Goal: Transaction & Acquisition: Obtain resource

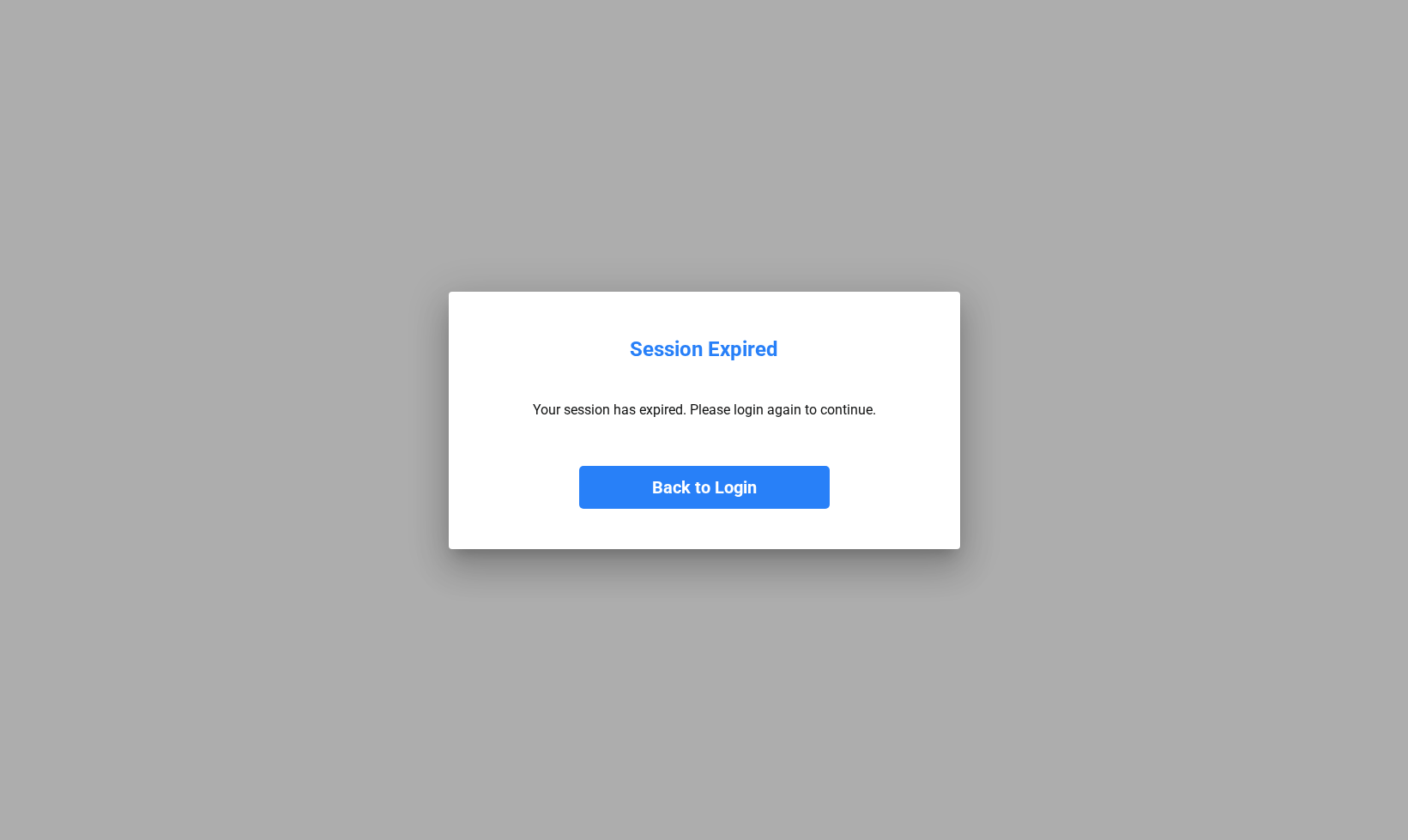
click at [656, 477] on button "Back to Login" at bounding box center [704, 487] width 251 height 43
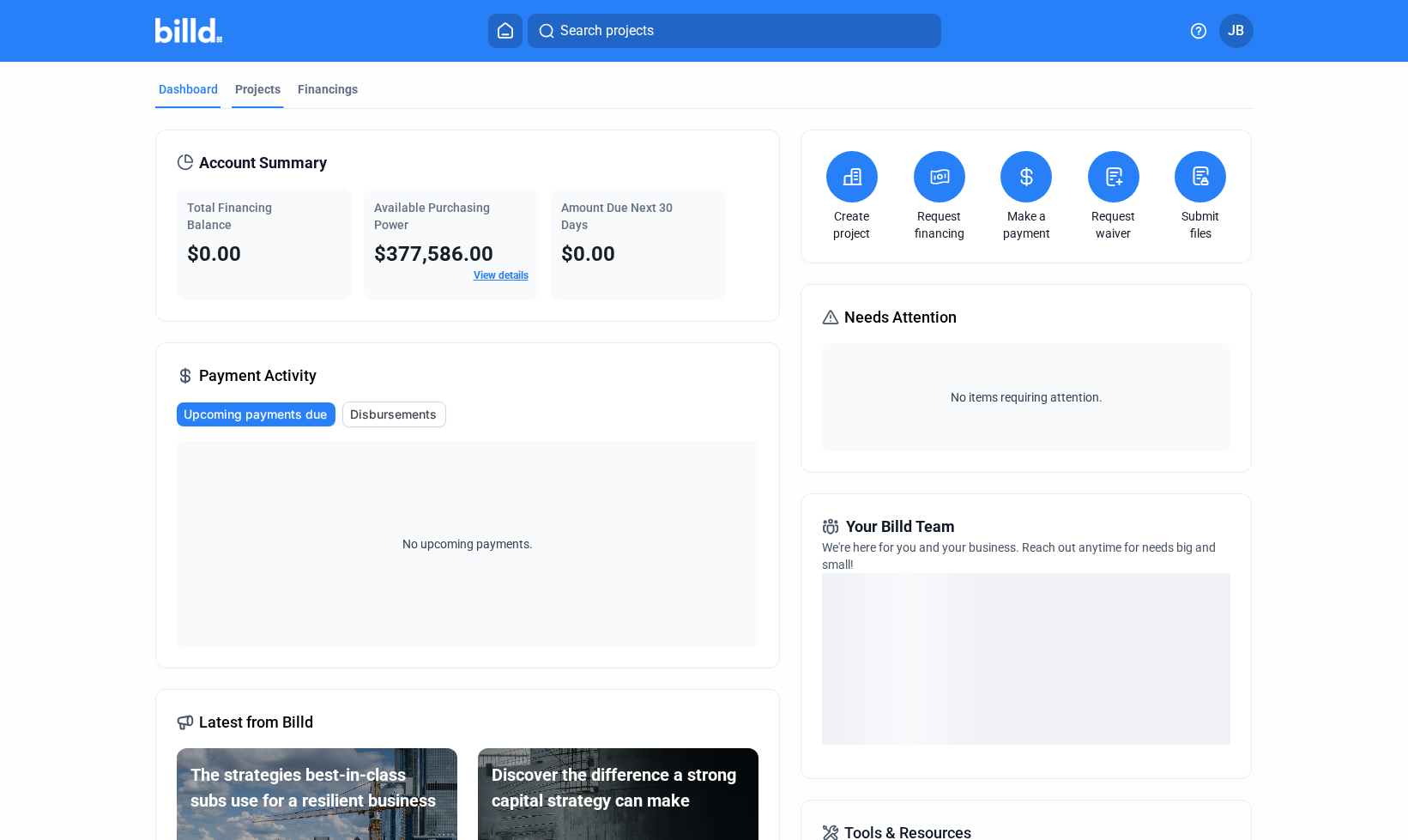
click at [235, 86] on div "Projects" at bounding box center [258, 89] width 45 height 17
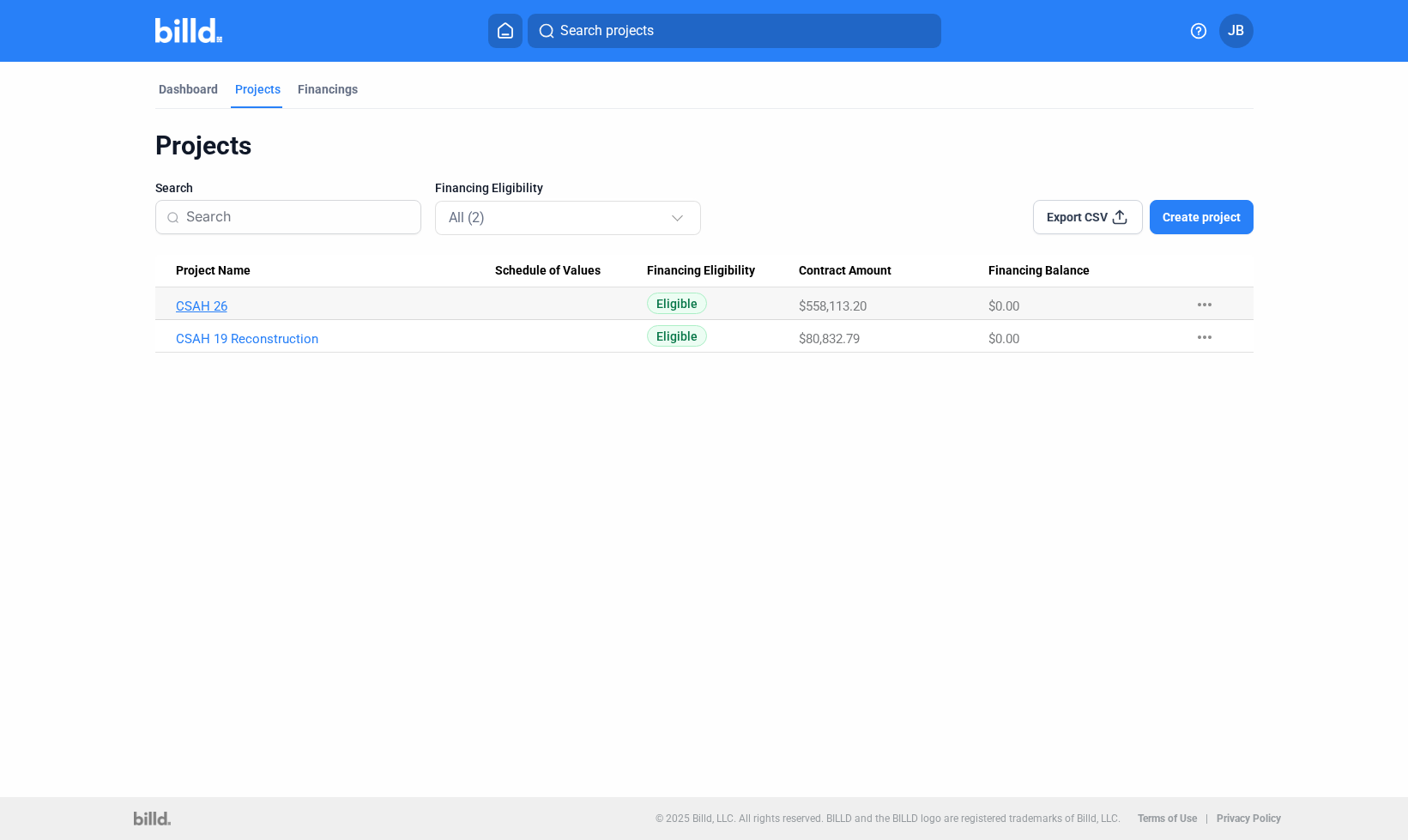
click at [223, 310] on link "CSAH 26" at bounding box center [336, 306] width 320 height 15
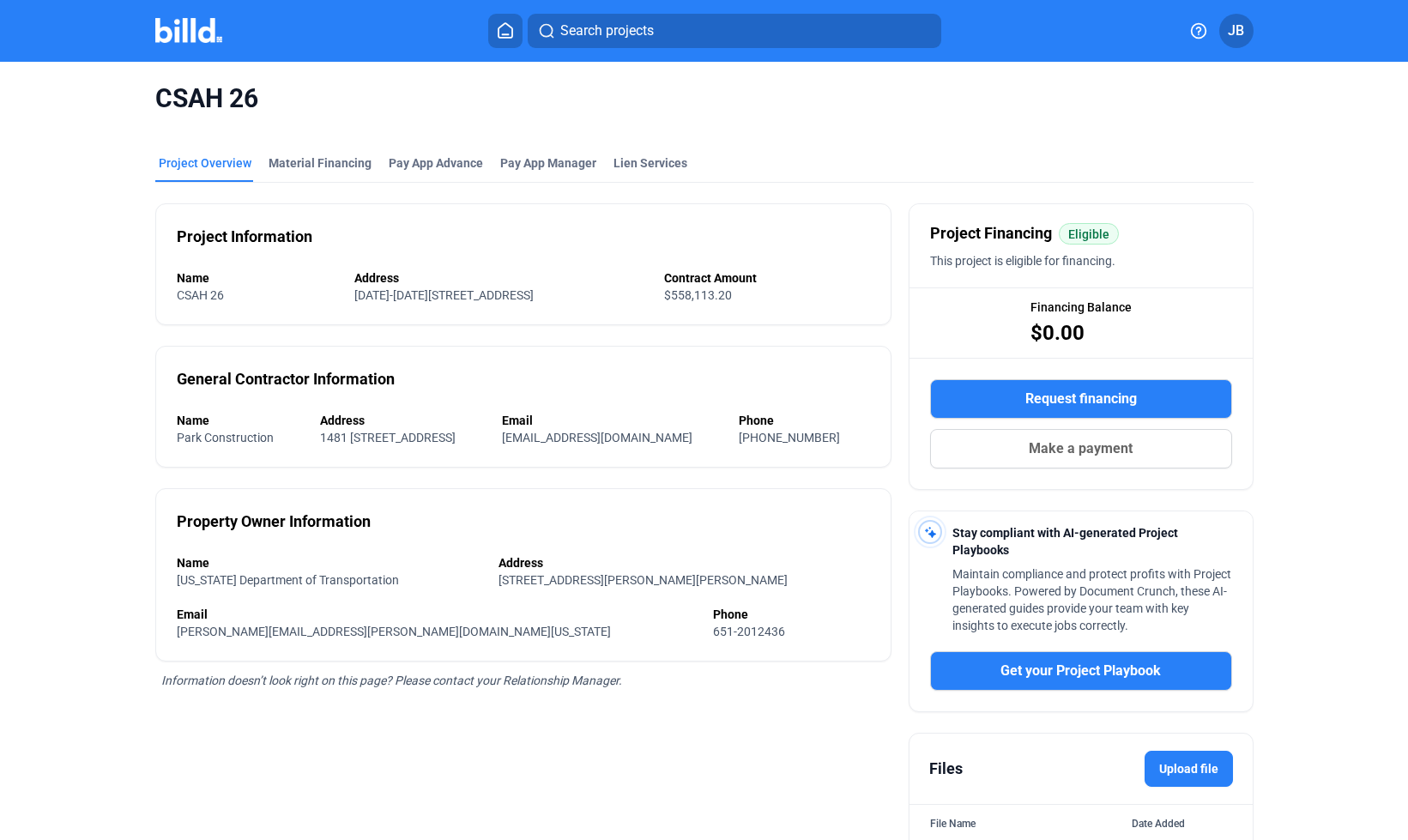
click at [1097, 400] on span "Request financing" at bounding box center [1080, 399] width 112 height 21
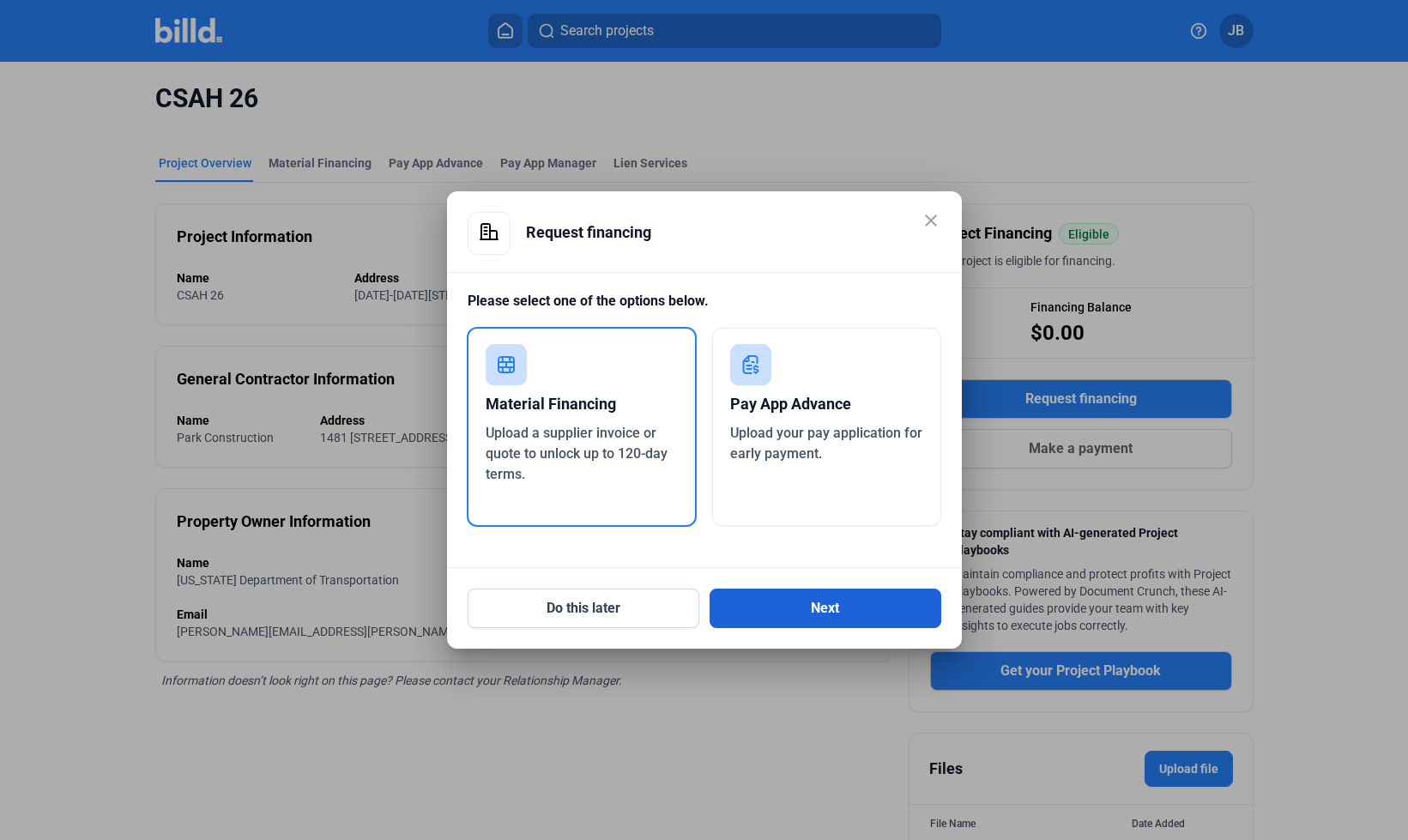
click at [858, 624] on button "Next" at bounding box center [825, 608] width 232 height 39
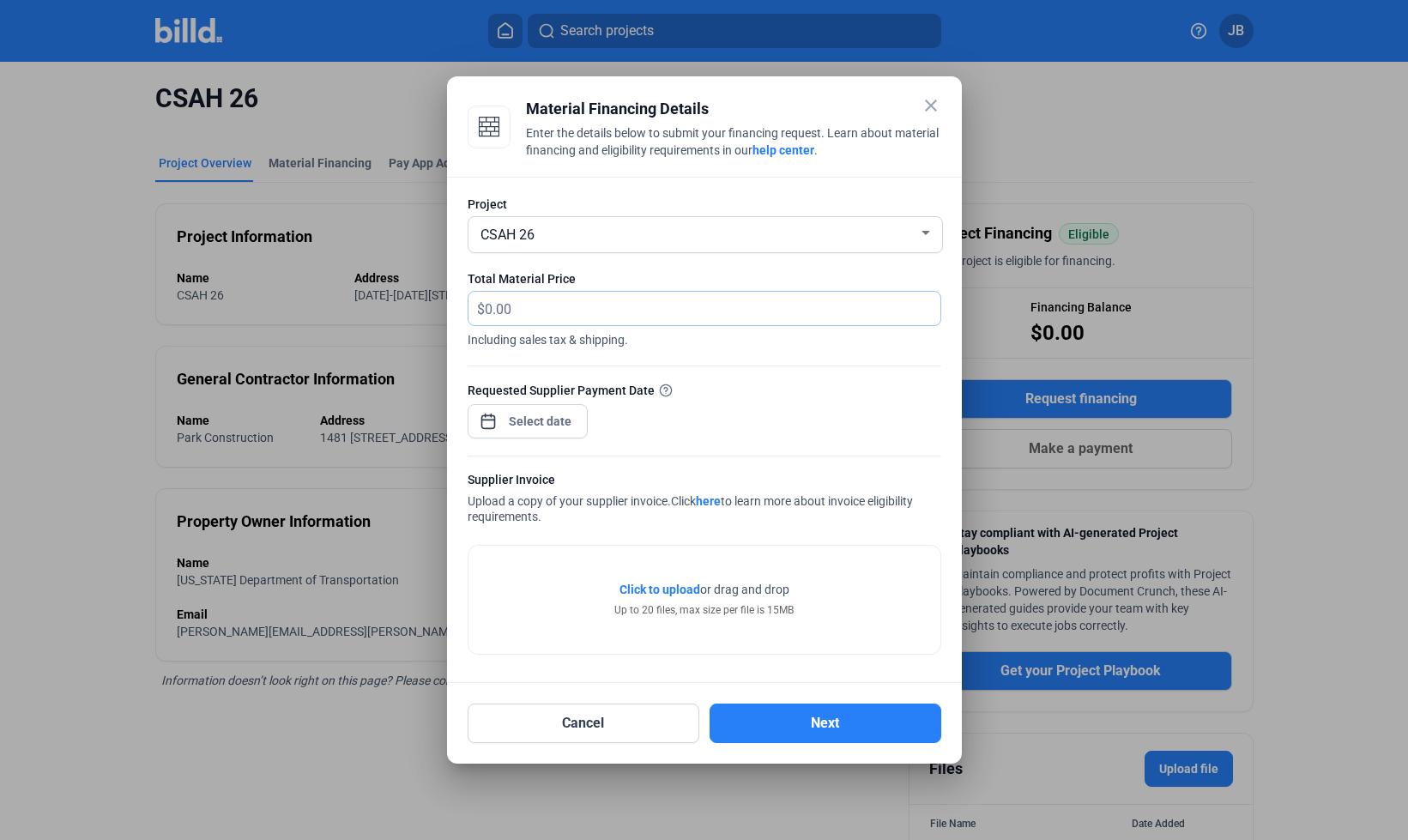
click at [570, 316] on input "text" at bounding box center [712, 308] width 455 height 34
type input "10,660.59"
click at [560, 426] on div "close Material Financing Details Enter the details below to submit your financi…" at bounding box center [704, 420] width 1408 height 840
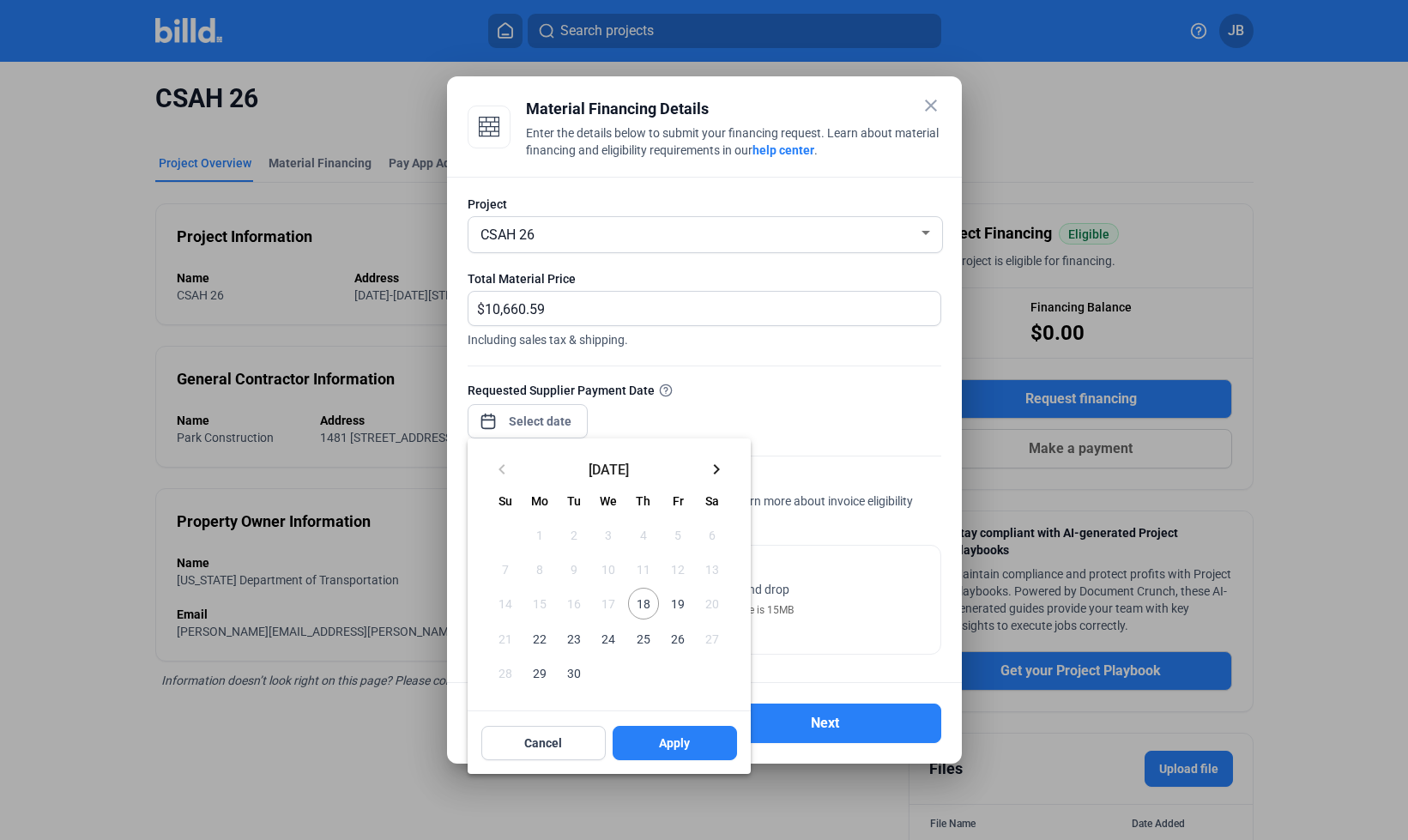
click at [647, 613] on span "18" at bounding box center [643, 603] width 31 height 31
click at [664, 747] on span "Apply" at bounding box center [674, 742] width 31 height 17
type input "[DATE]"
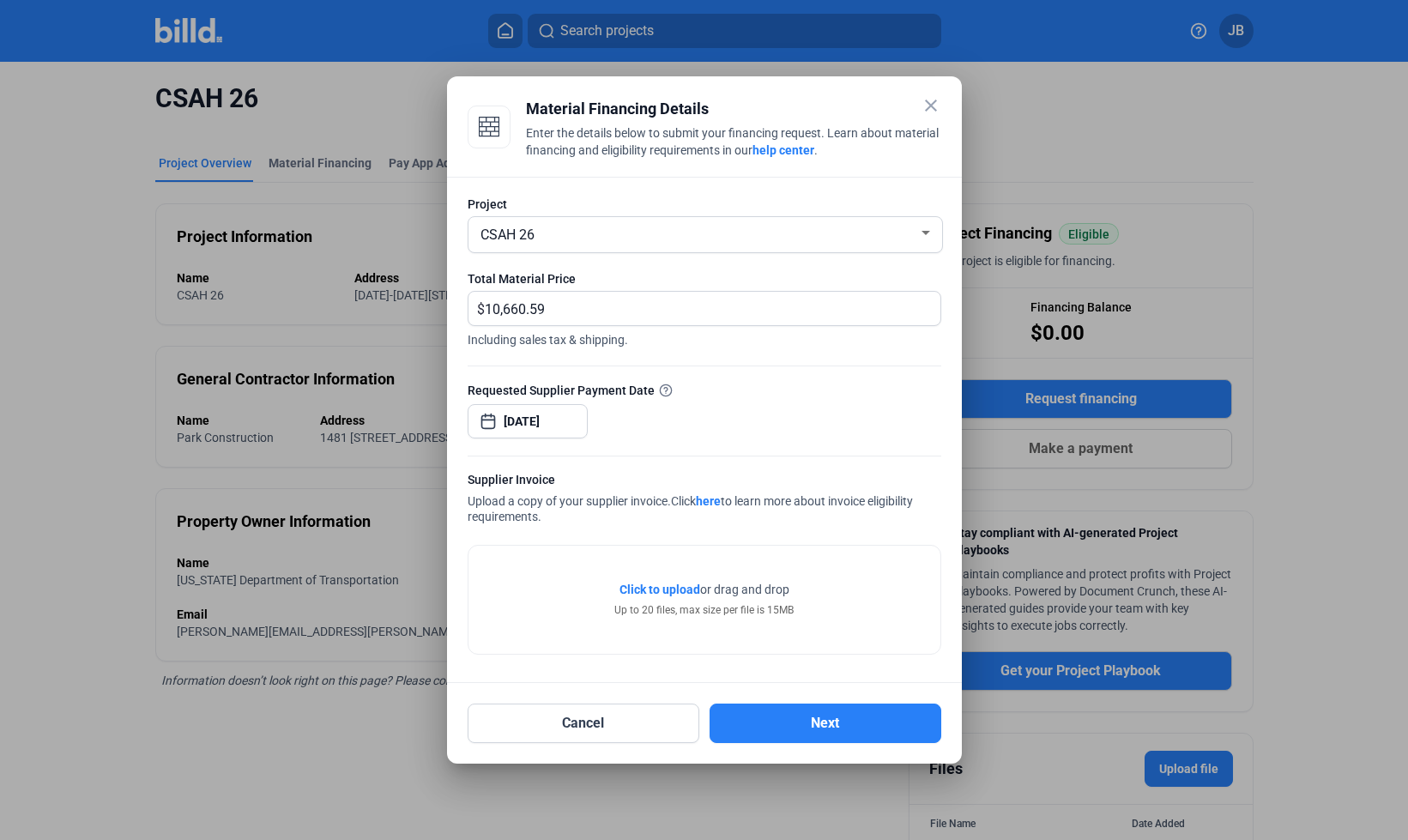
click at [657, 588] on span "Click to upload" at bounding box center [659, 588] width 81 height 14
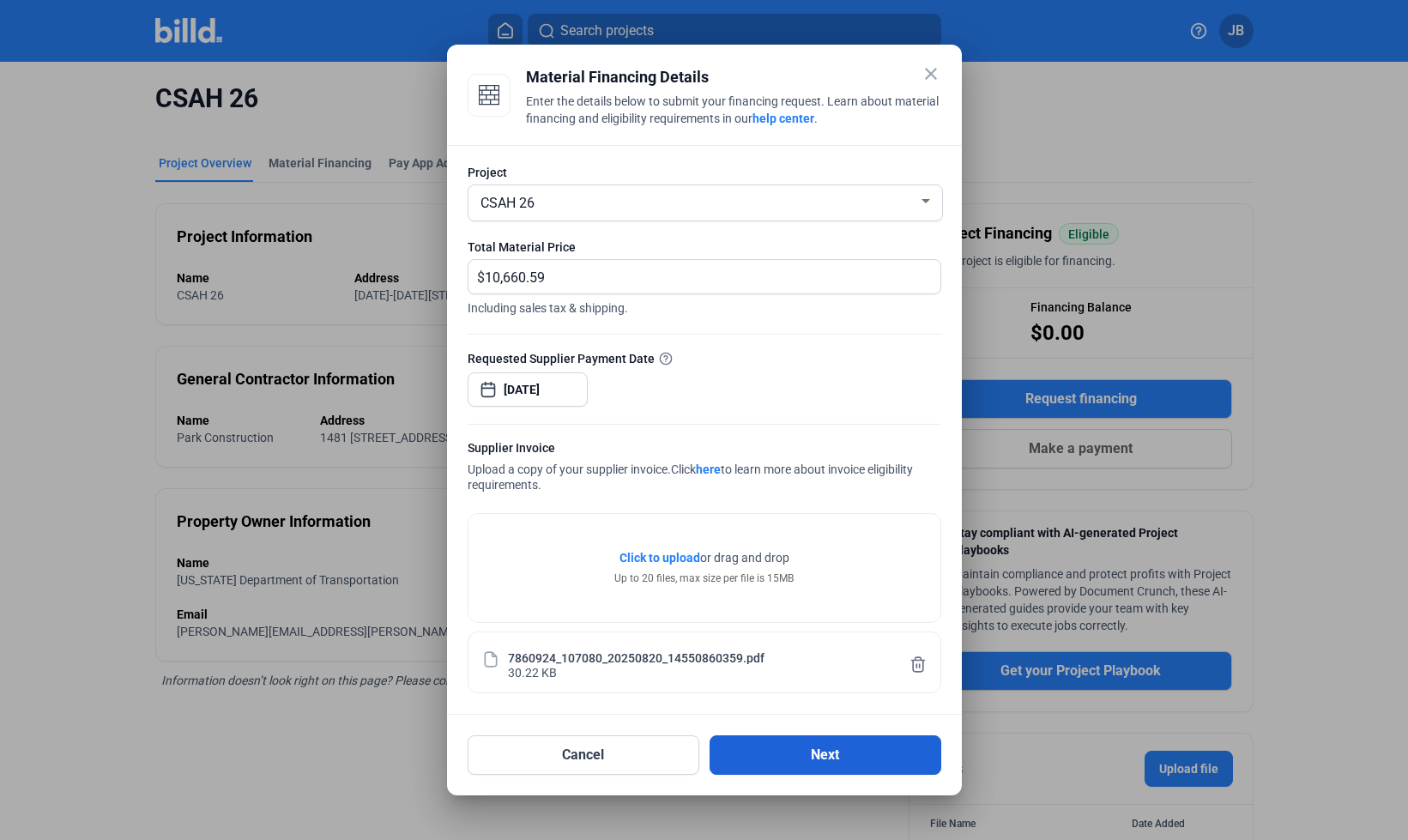
click at [857, 755] on button "Next" at bounding box center [825, 754] width 232 height 39
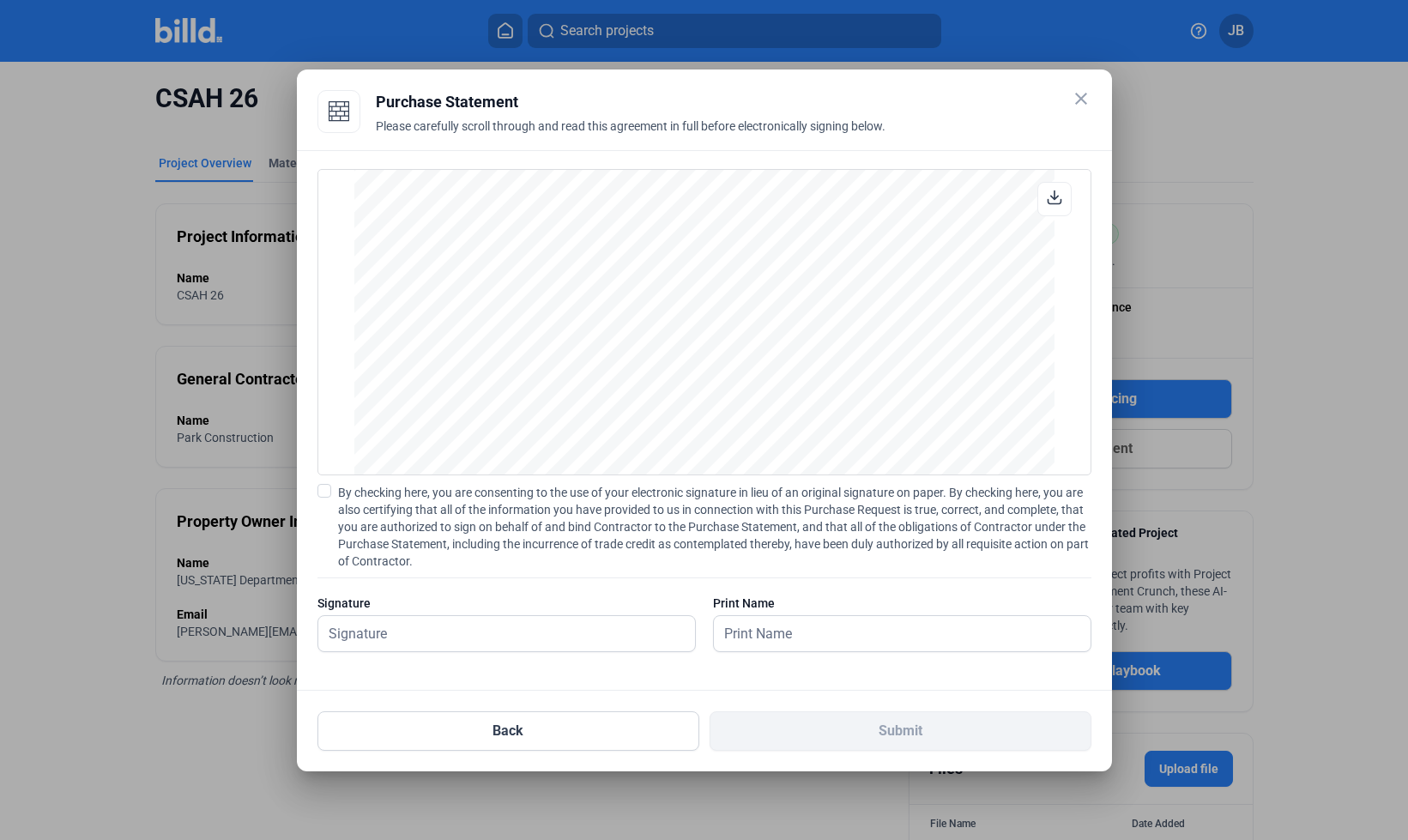
scroll to position [2323, 0]
click at [323, 491] on span at bounding box center [323, 490] width 14 height 14
click at [0, 0] on input "By checking here, you are consenting to the use of your electronic signature in…" at bounding box center [0, 0] width 0 height 0
click at [421, 636] on input "text" at bounding box center [506, 633] width 377 height 35
type input "[PERSON_NAME]"
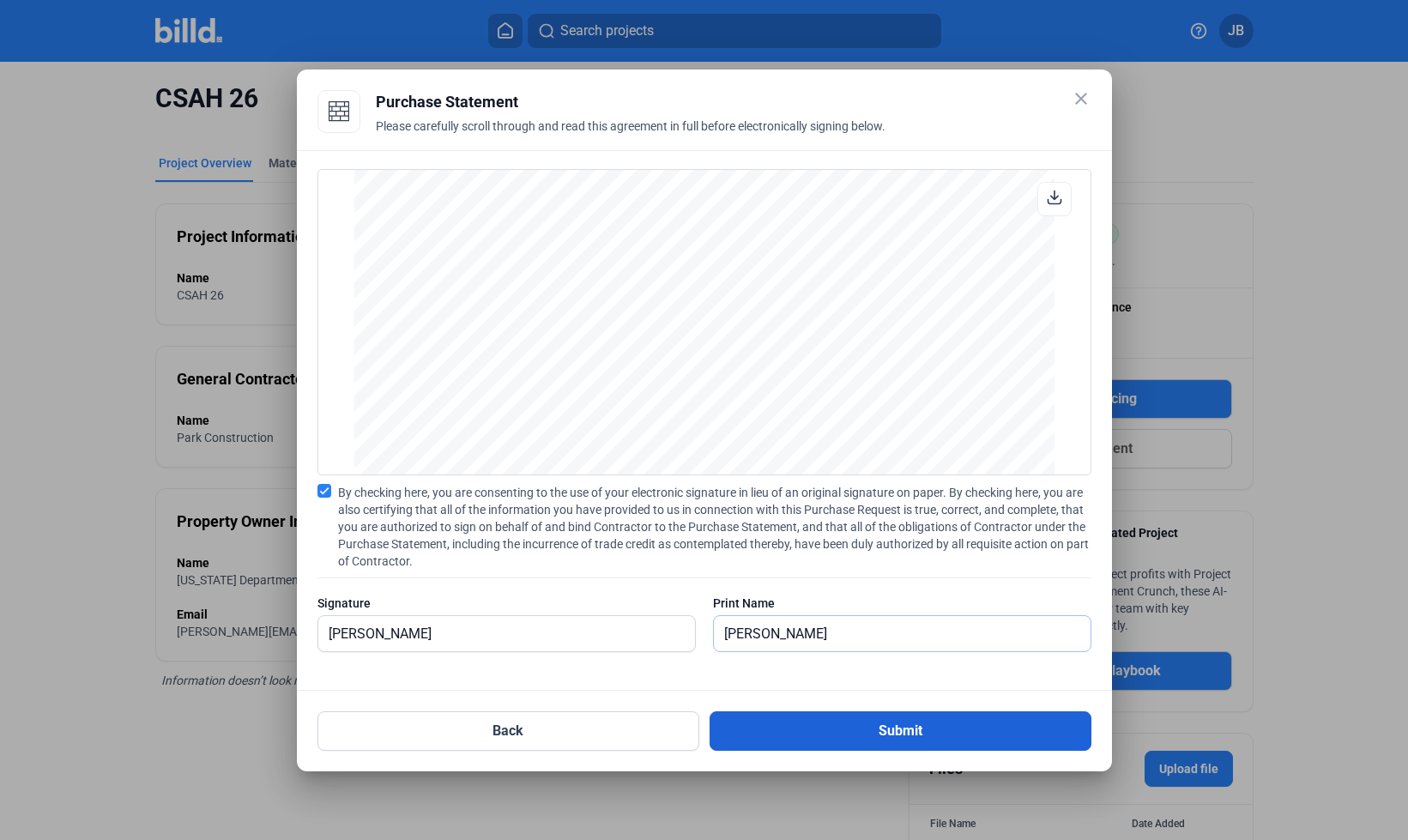
type input "[PERSON_NAME]"
click at [840, 739] on button "Submit" at bounding box center [900, 730] width 382 height 39
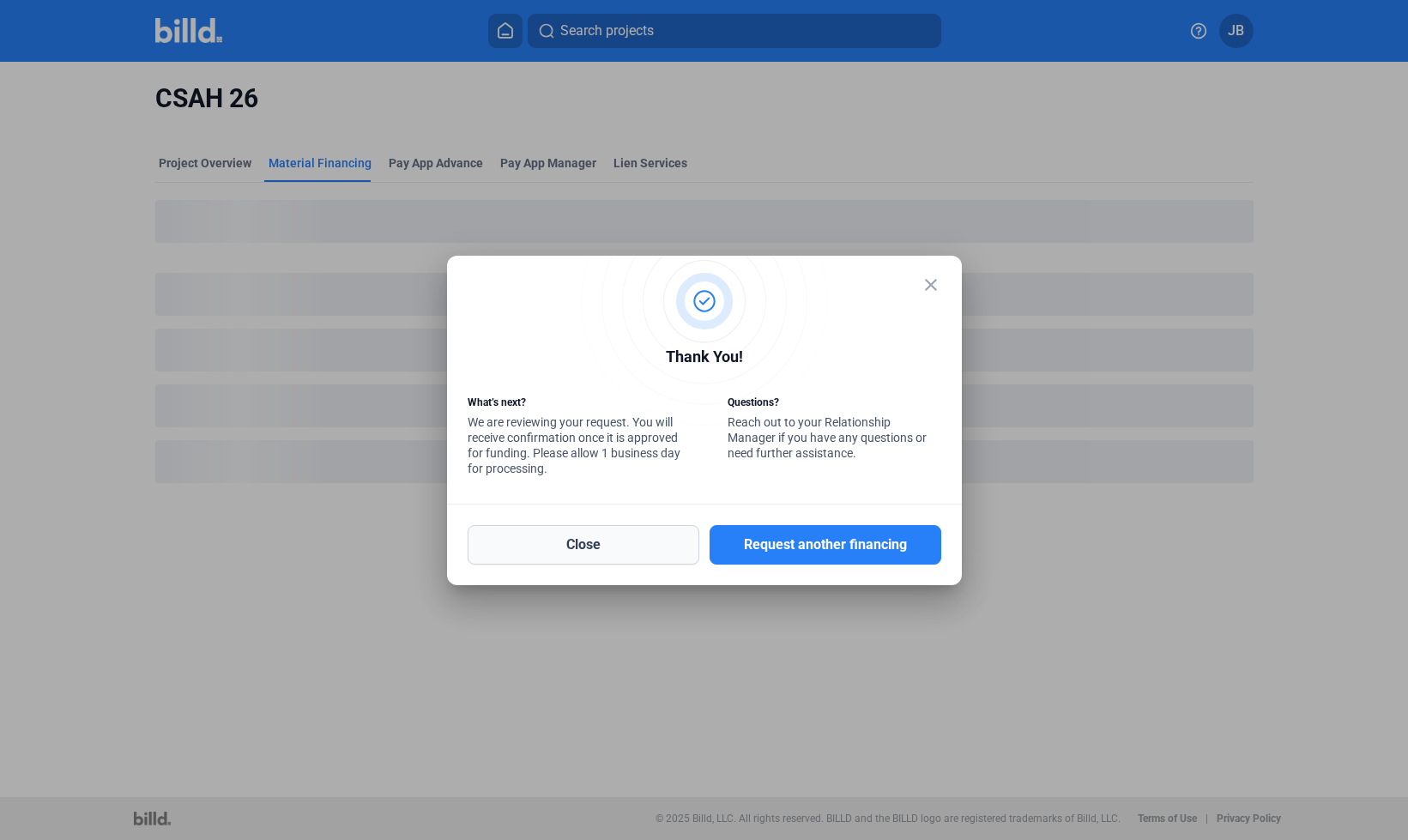
click at [640, 542] on button "Close" at bounding box center [583, 544] width 232 height 39
